Goal: Transaction & Acquisition: Purchase product/service

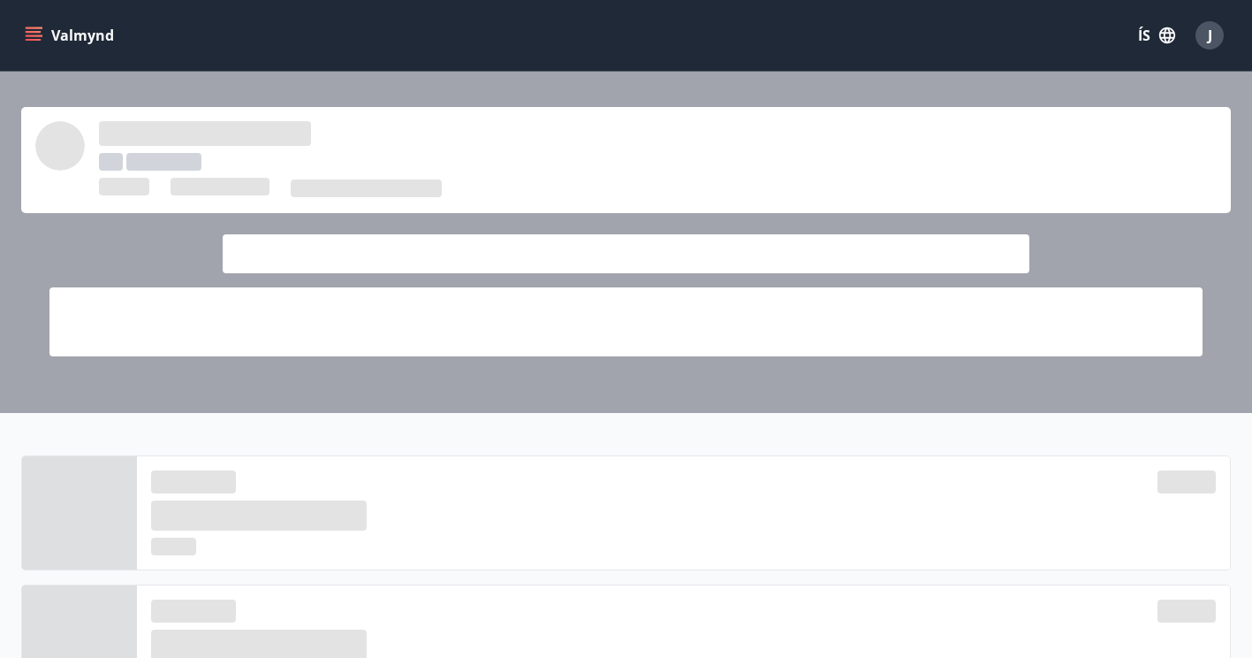
click at [94, 30] on button "Valmynd" at bounding box center [71, 35] width 100 height 32
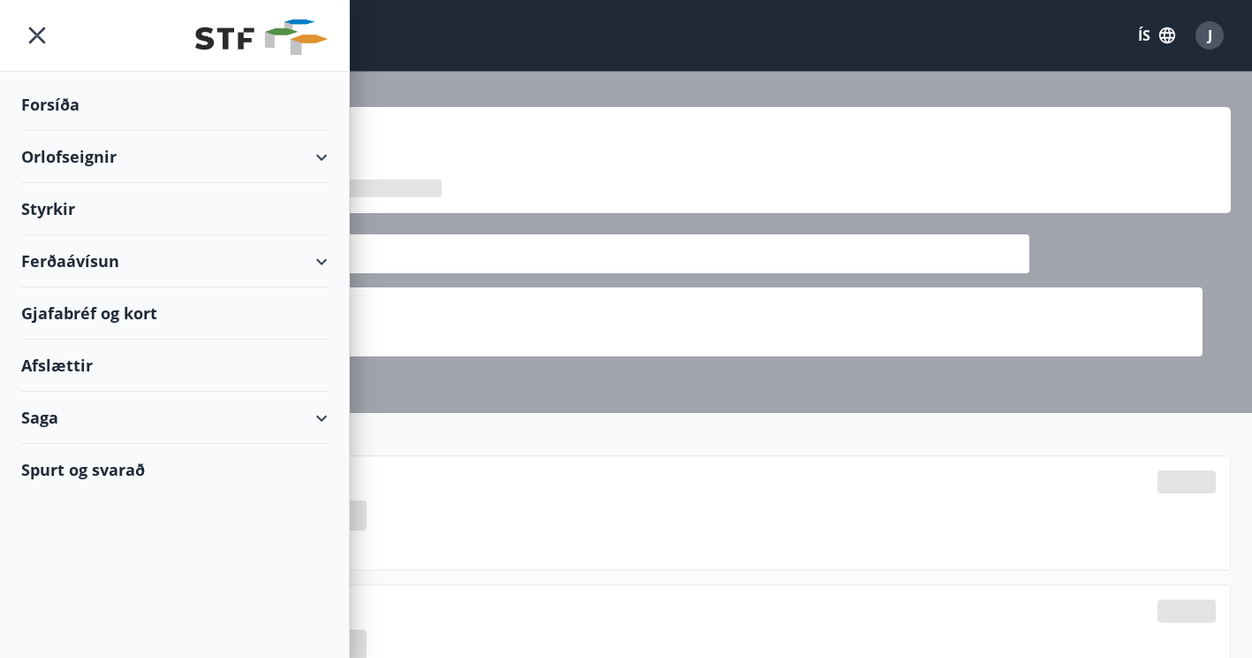
click at [99, 258] on div "Ferðaávísun" at bounding box center [174, 261] width 307 height 52
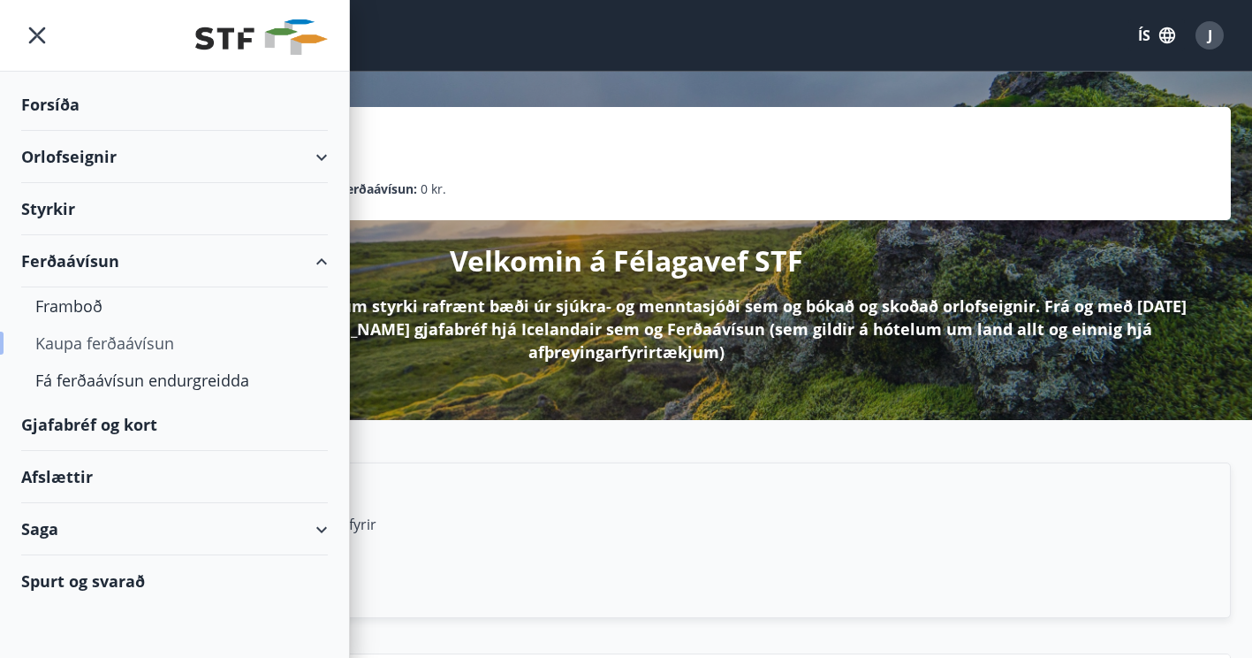
click at [102, 334] on div "Kaupa ferðaávísun" at bounding box center [174, 342] width 278 height 37
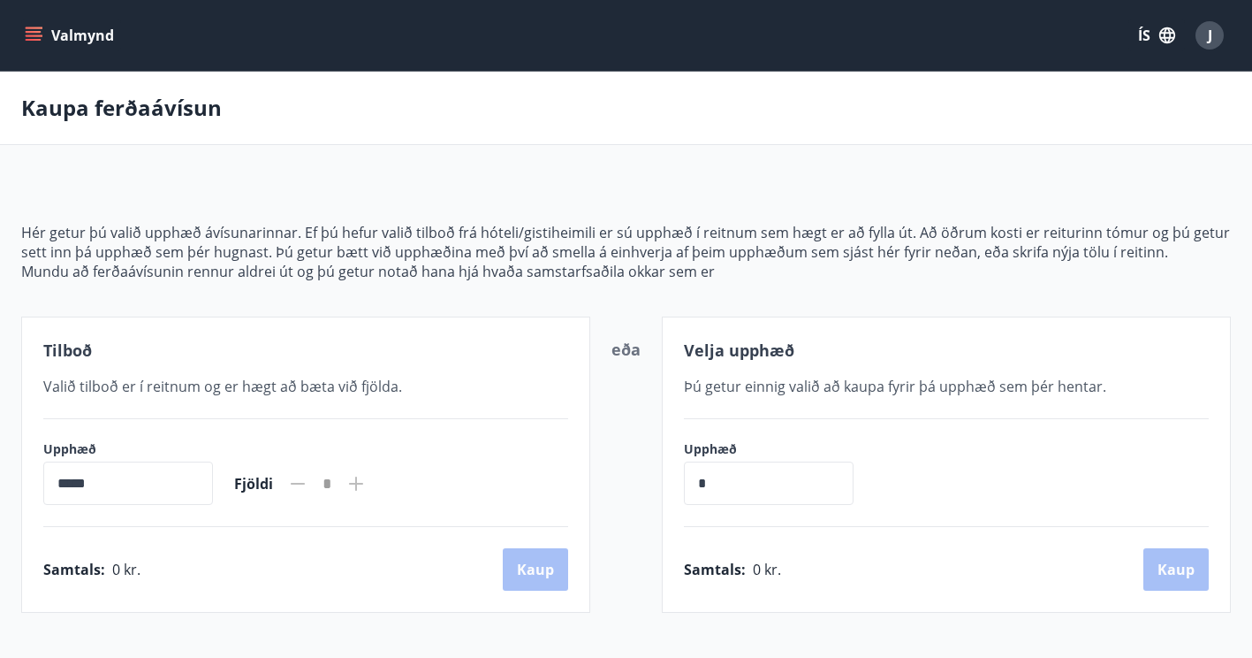
click at [35, 36] on icon "menu" at bounding box center [35, 35] width 19 height 2
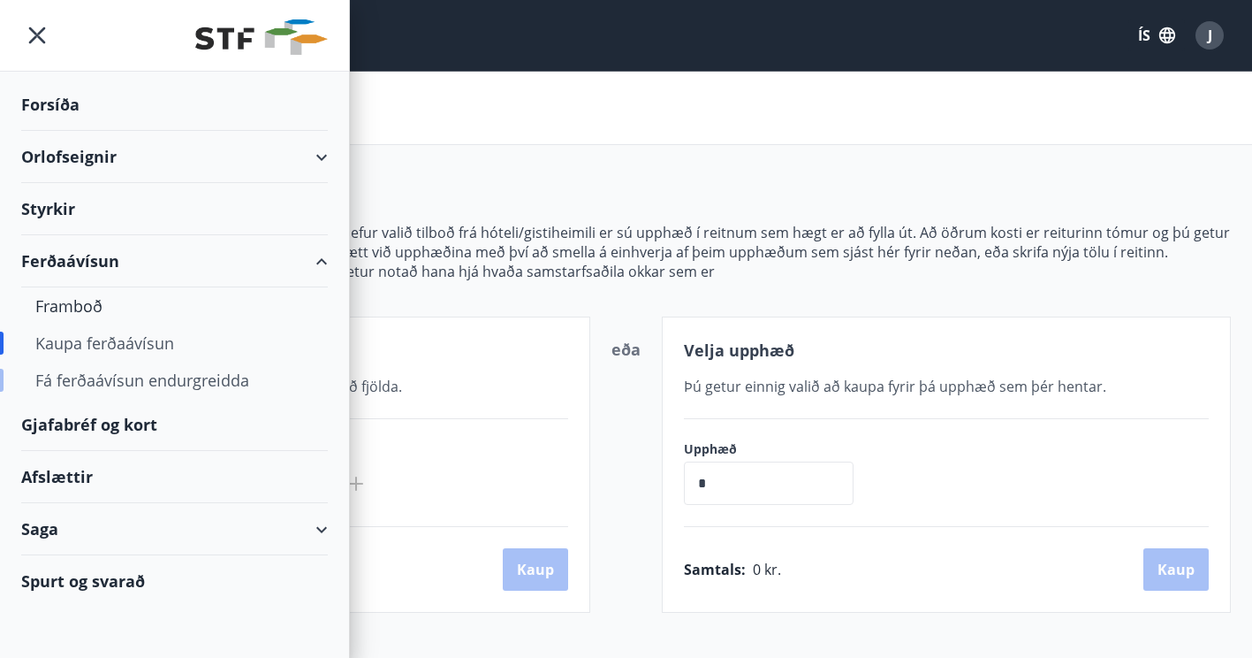
click at [262, 384] on div "Fá ferðaávísun endurgreidda" at bounding box center [174, 379] width 278 height 37
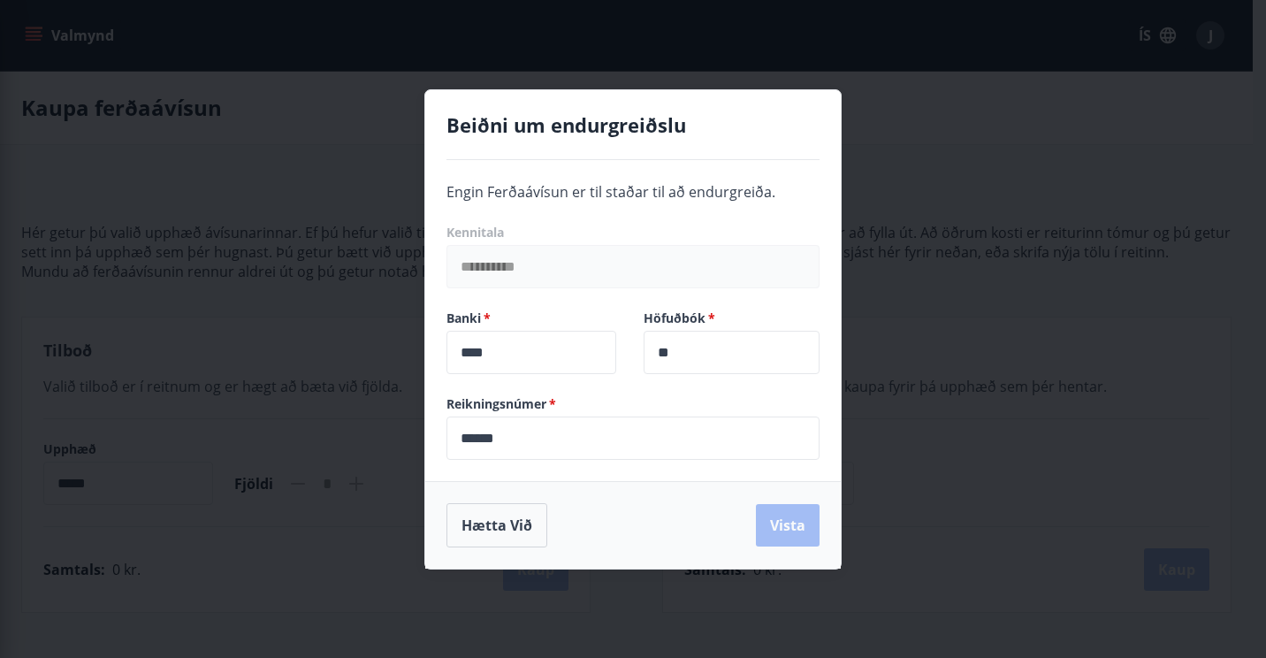
click at [257, 252] on div "**********" at bounding box center [633, 329] width 1266 height 658
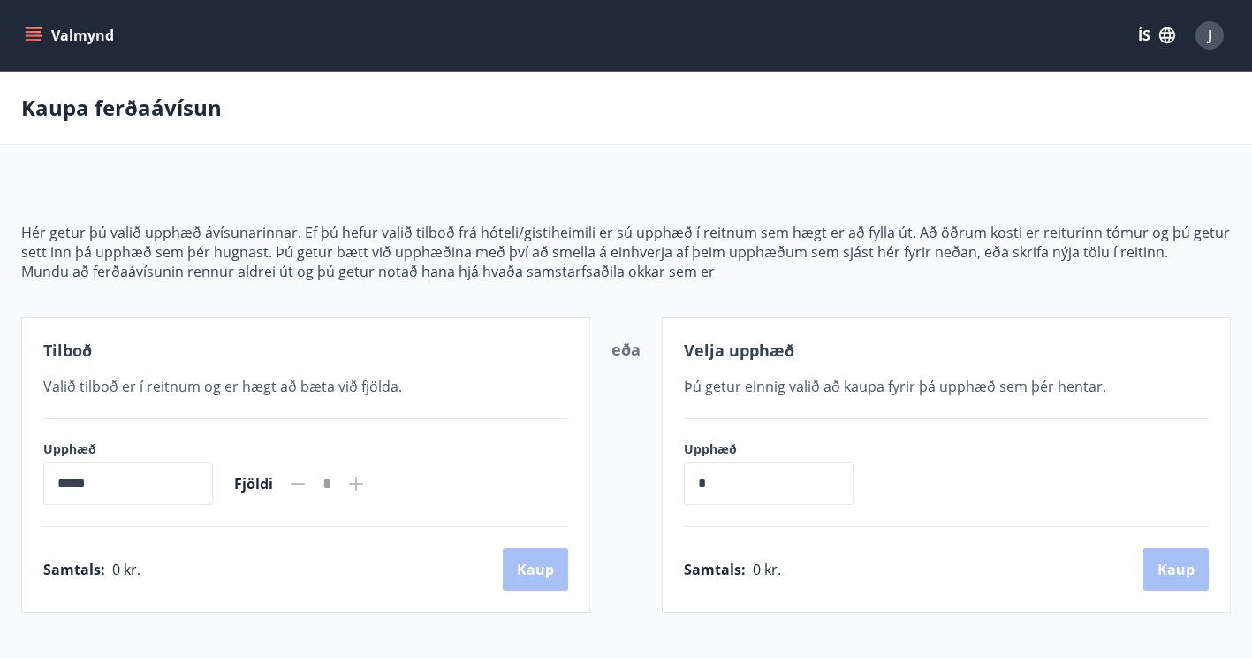
click at [18, 38] on div "Valmynd ÍS J" at bounding box center [626, 35] width 1252 height 71
click at [34, 34] on icon "menu" at bounding box center [34, 36] width 18 height 18
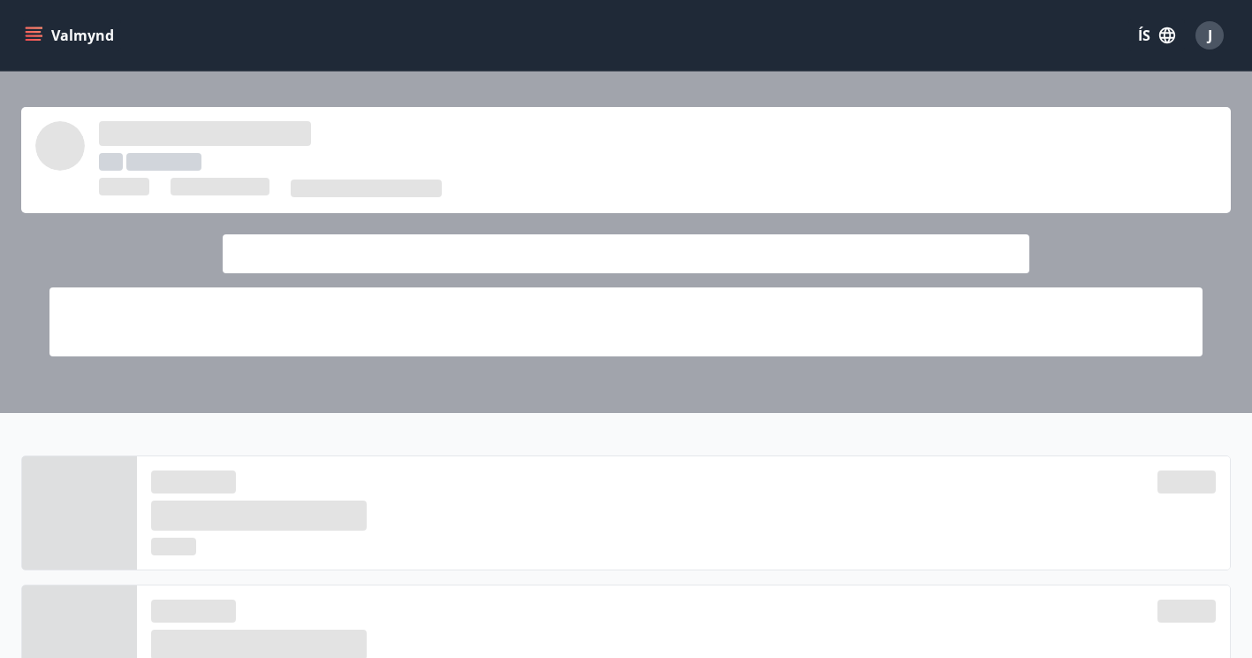
click at [27, 37] on icon "menu" at bounding box center [34, 36] width 18 height 18
click at [29, 34] on icon "menu" at bounding box center [34, 36] width 18 height 18
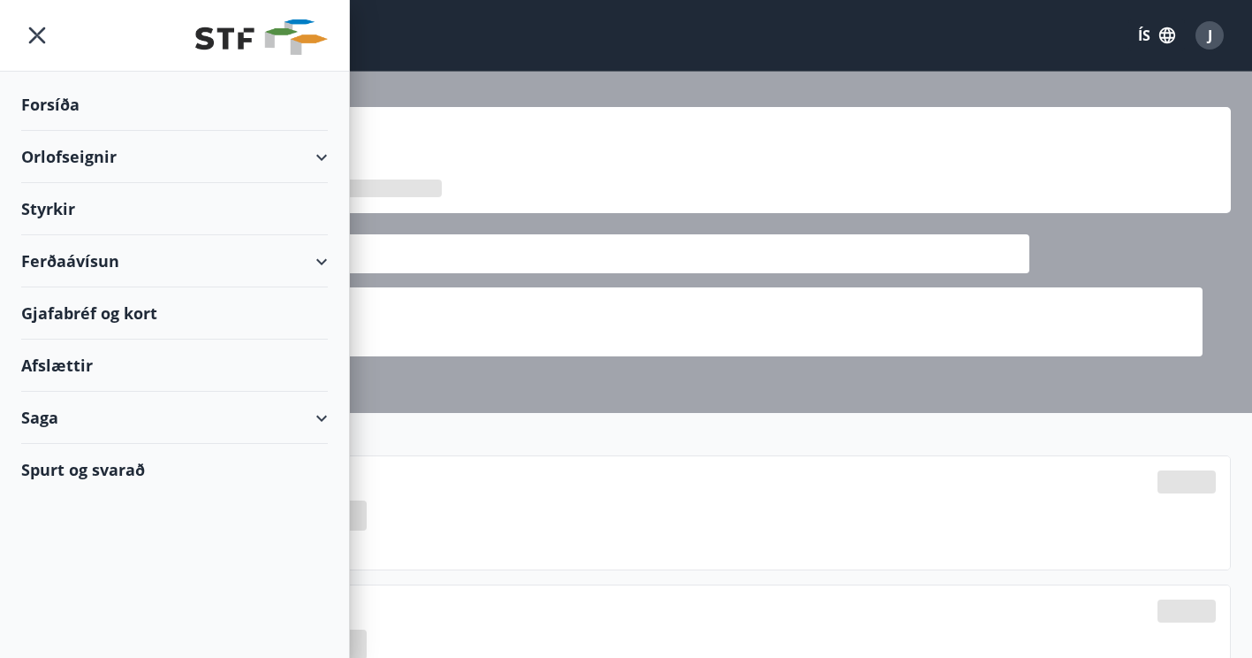
click at [104, 319] on div "Gjafabréf og kort" at bounding box center [174, 313] width 307 height 52
